Goal: Task Accomplishment & Management: Use online tool/utility

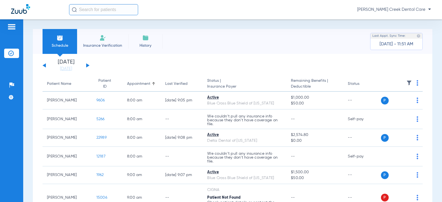
click at [108, 43] on span "Insurance Verification" at bounding box center [102, 46] width 43 height 6
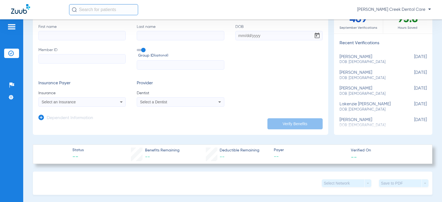
scroll to position [55, 0]
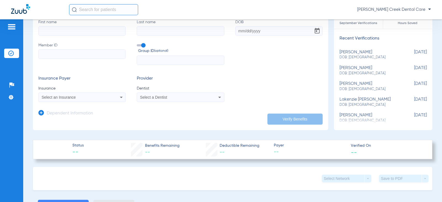
click at [69, 32] on input "First name" at bounding box center [81, 30] width 87 height 9
type input "[PERSON_NAME]"
type input "[DATE]"
click at [80, 97] on div "Select an Insurance" at bounding box center [74, 97] width 65 height 4
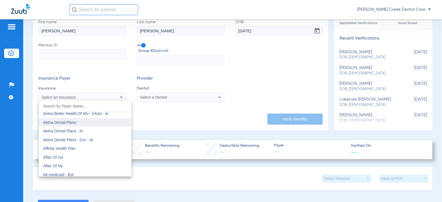
click at [78, 125] on mat-option "Aetna Dental Plans" at bounding box center [85, 122] width 93 height 9
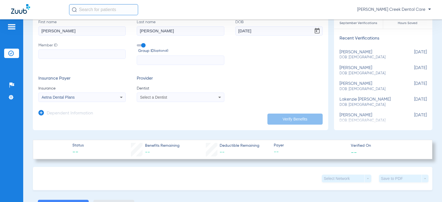
click at [195, 99] on div "Select a Dentist" at bounding box center [172, 97] width 65 height 4
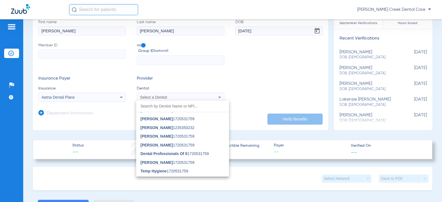
scroll to position [214, 0]
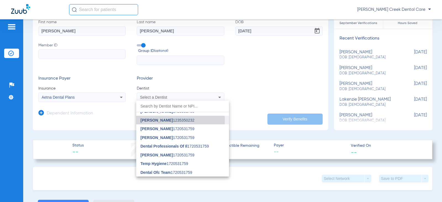
click at [178, 120] on span "[PERSON_NAME] 1235350232" at bounding box center [168, 120] width 54 height 4
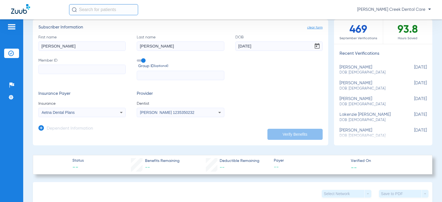
scroll to position [28, 0]
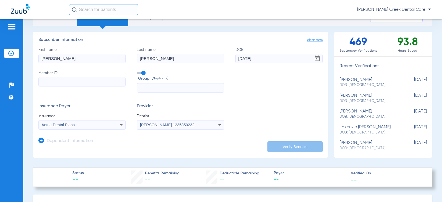
click at [85, 80] on input "Member ID" at bounding box center [81, 81] width 87 height 9
type input "644054431"
click at [306, 143] on button "Verify Benefits" at bounding box center [295, 146] width 55 height 11
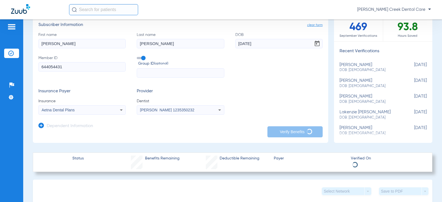
scroll to position [55, 0]
